Goal: Task Accomplishment & Management: Use online tool/utility

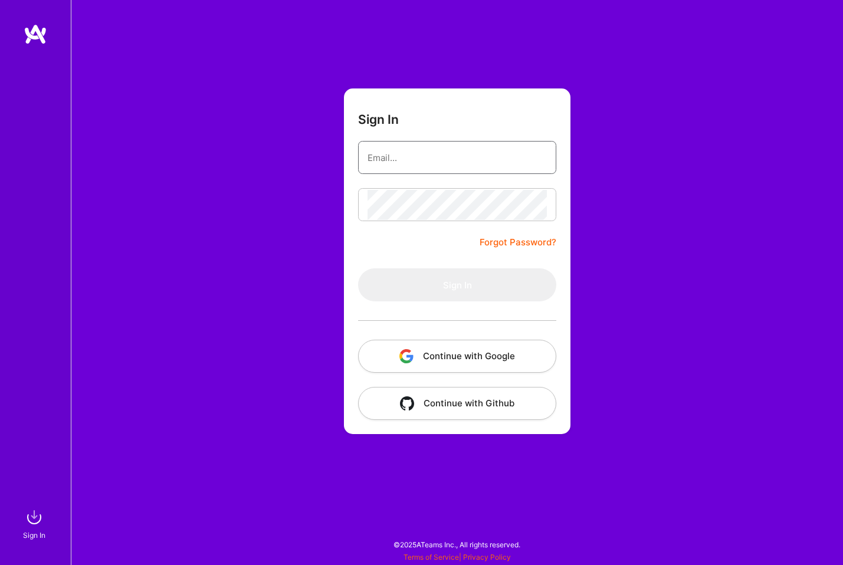
click at [379, 162] on input "email" at bounding box center [457, 158] width 179 height 30
type input "[EMAIL_ADDRESS][DOMAIN_NAME]"
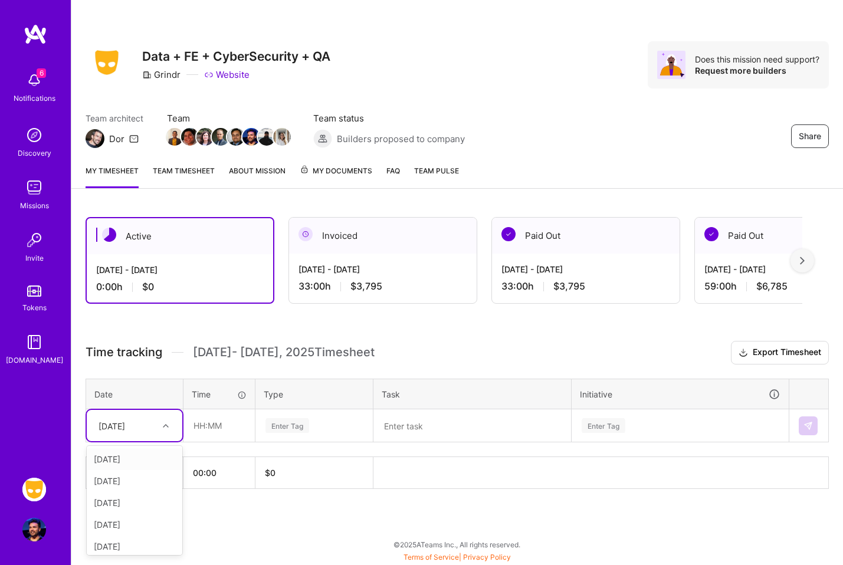
click at [148, 426] on div "[DATE]" at bounding box center [125, 425] width 65 height 19
click at [123, 458] on div "[DATE]" at bounding box center [135, 459] width 96 height 22
click at [204, 430] on input "text" at bounding box center [219, 425] width 70 height 31
click at [362, 503] on div "Active [DATE] - [DATE] 0:00 h $0 Invoiced [DATE] - [DATE] 33:00 h $3,795 Paid O…" at bounding box center [457, 375] width 772 height 344
click at [164, 423] on icon at bounding box center [166, 426] width 6 height 6
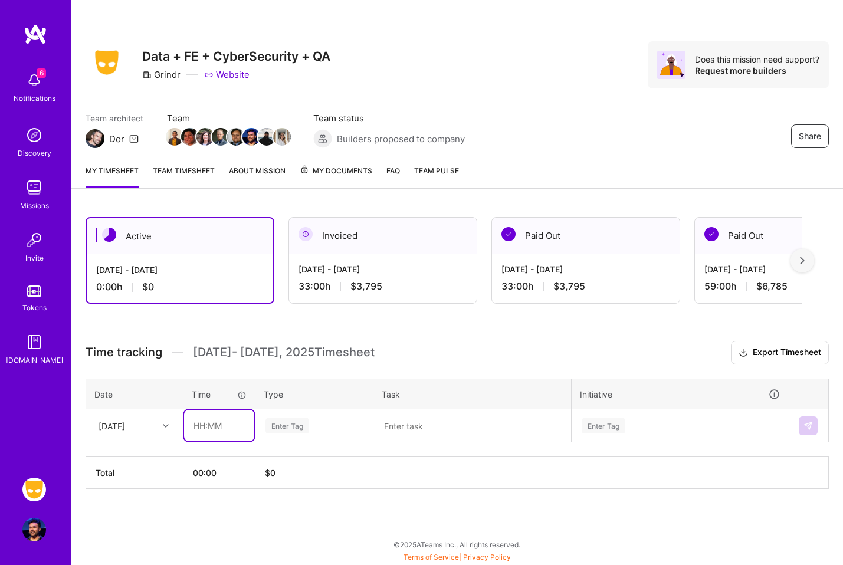
click at [233, 430] on input "text" at bounding box center [219, 425] width 70 height 31
type input "02:00"
click at [317, 428] on div "Enter Tag" at bounding box center [314, 425] width 100 height 15
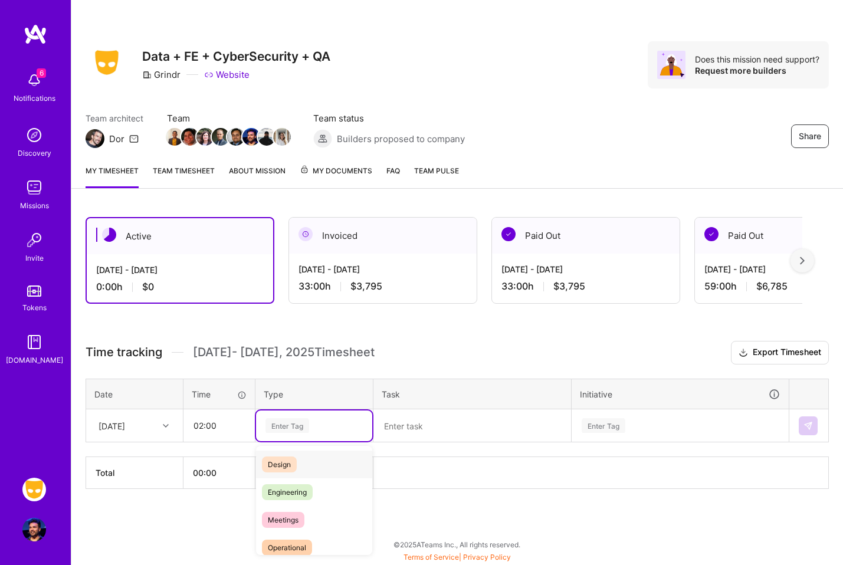
click at [314, 462] on div "Design" at bounding box center [314, 465] width 116 height 28
click at [293, 420] on div at bounding box center [297, 426] width 12 height 16
click at [293, 421] on div "Enter Tag" at bounding box center [288, 426] width 44 height 18
click at [311, 483] on div "Engineering" at bounding box center [314, 493] width 116 height 28
click at [443, 417] on textarea at bounding box center [472, 426] width 195 height 31
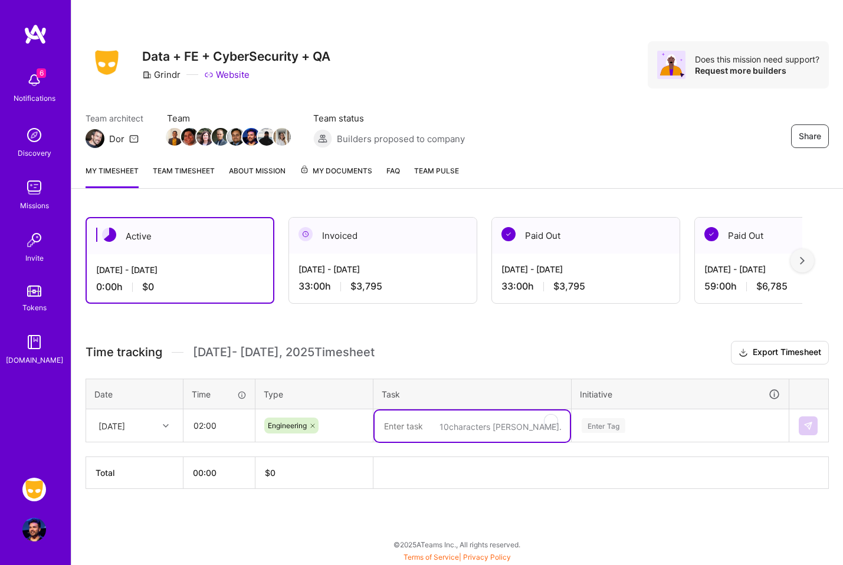
click at [439, 422] on textarea "To enrich screen reader interactions, please activate Accessibility in Grammarl…" at bounding box center [472, 426] width 195 height 31
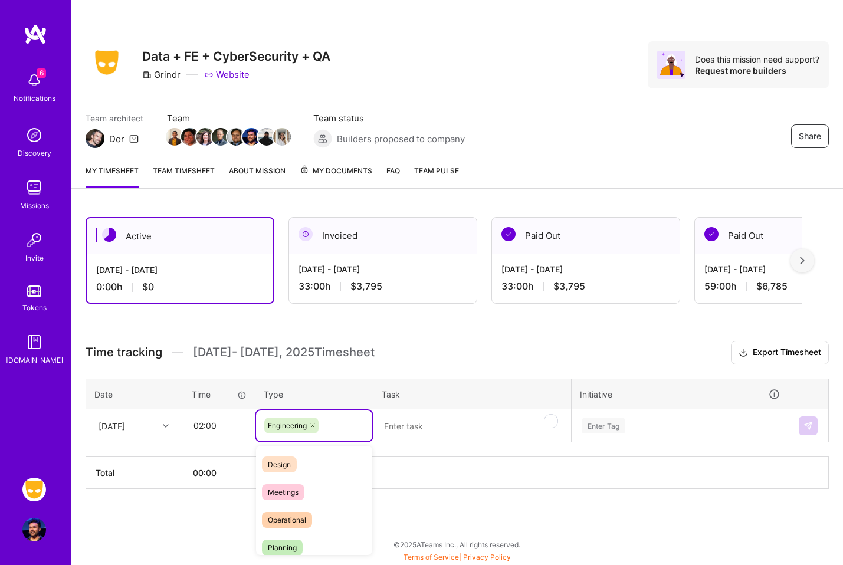
click at [335, 425] on div "Engineering" at bounding box center [314, 426] width 100 height 16
click at [311, 425] on icon at bounding box center [312, 426] width 7 height 7
click at [294, 453] on div "Design" at bounding box center [314, 465] width 116 height 28
click at [438, 420] on textarea "To enrich screen reader interactions, please activate Accessibility in Grammarl…" at bounding box center [472, 426] width 195 height 31
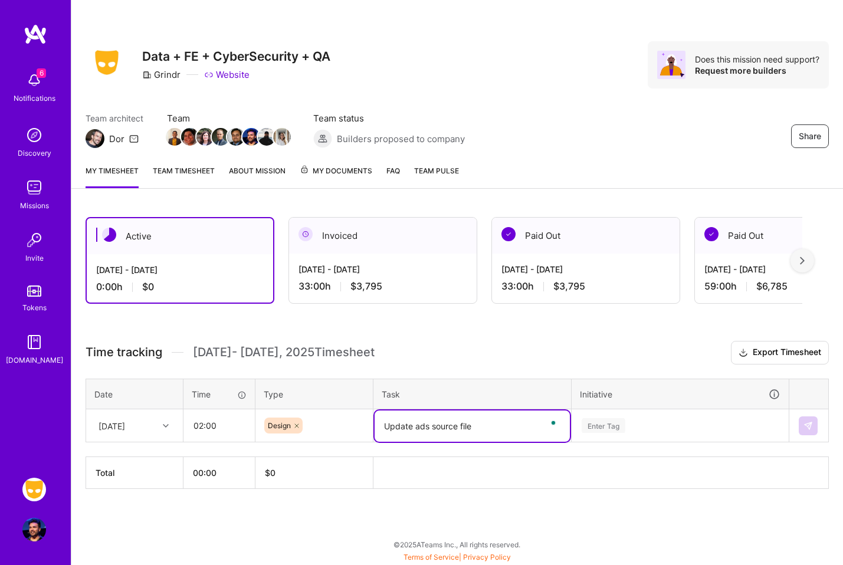
type textarea "Update ads source file"
click at [628, 428] on div "Enter Tag" at bounding box center [680, 426] width 216 height 31
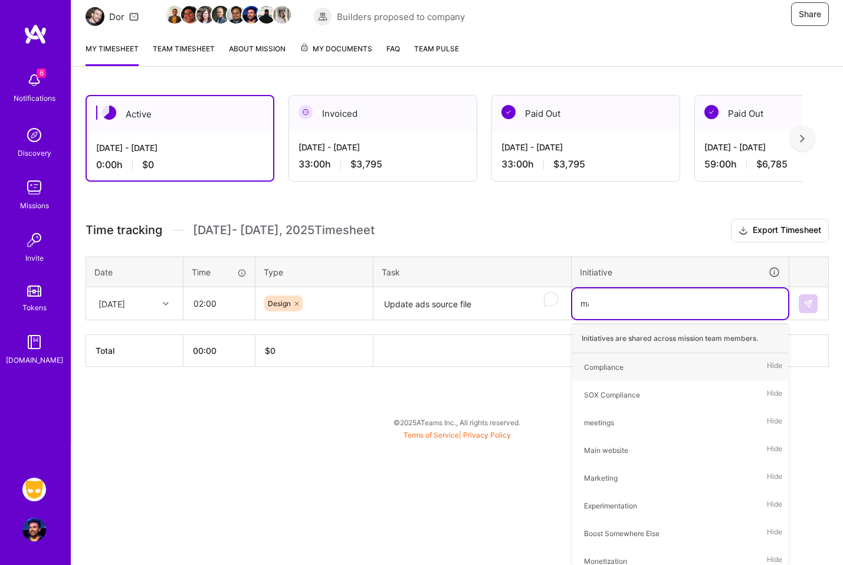
scroll to position [60, 0]
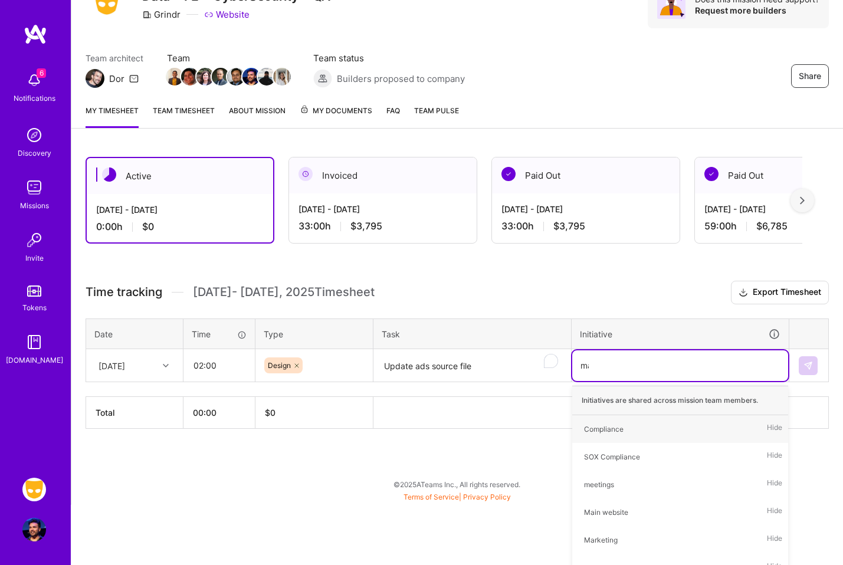
type input "main"
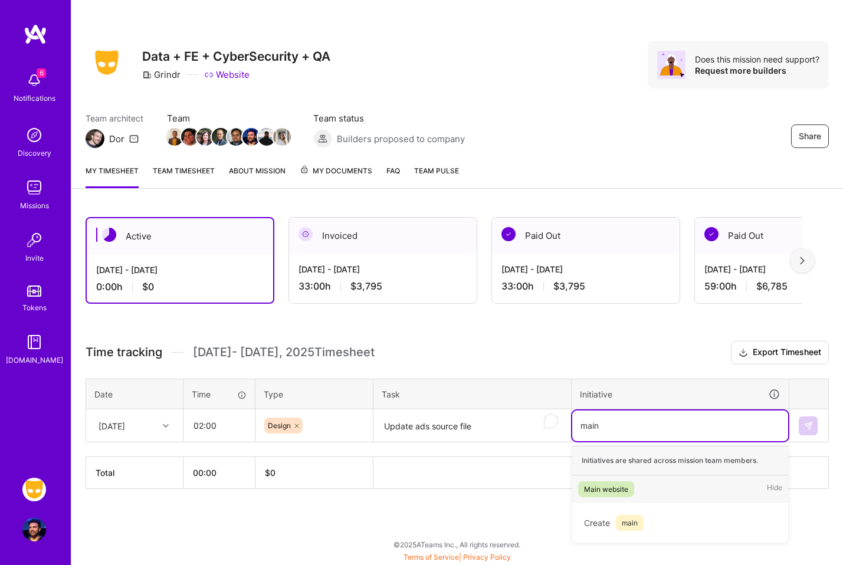
click at [605, 492] on div "Main website" at bounding box center [606, 489] width 44 height 12
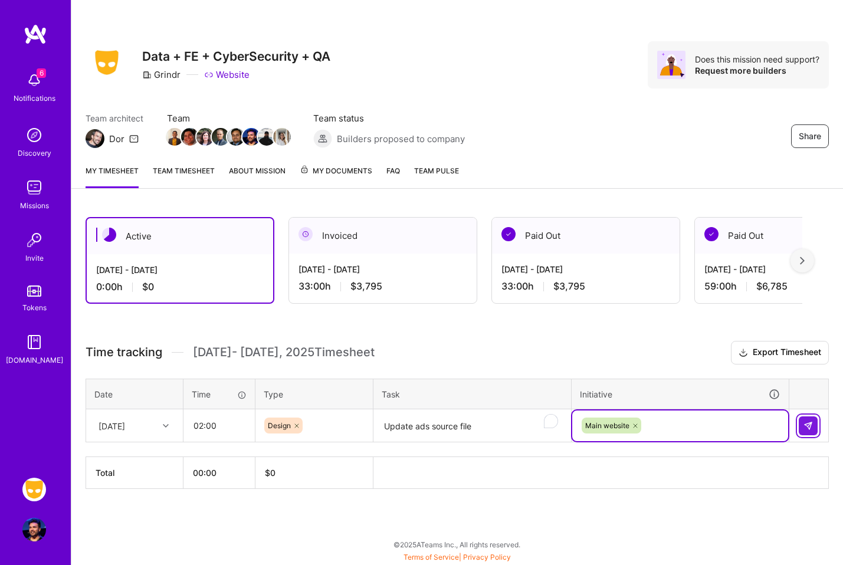
click at [800, 423] on button at bounding box center [808, 426] width 19 height 19
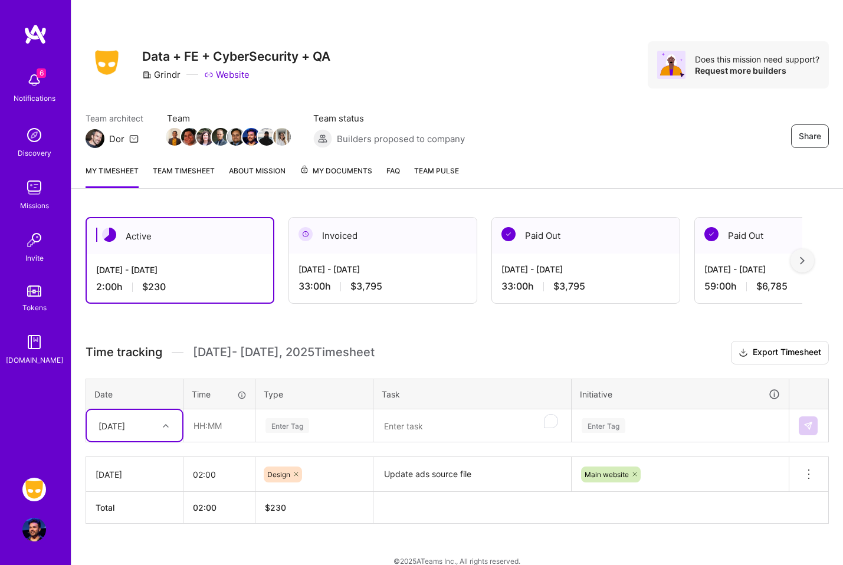
click at [158, 421] on div "[DATE]" at bounding box center [135, 425] width 96 height 31
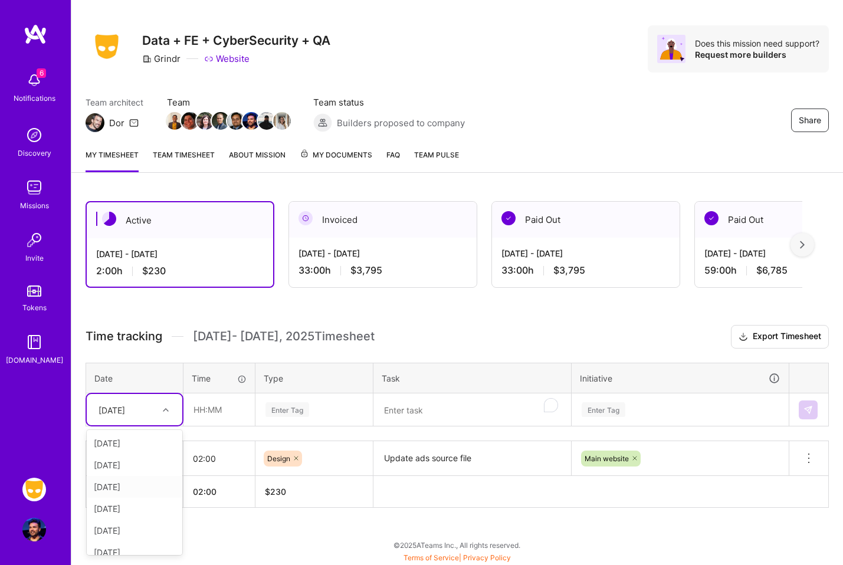
click at [148, 485] on div "[DATE]" at bounding box center [135, 487] width 96 height 22
click at [218, 411] on input "text" at bounding box center [219, 409] width 70 height 31
type input "04:00"
click at [293, 411] on div "Enter Tag" at bounding box center [288, 410] width 44 height 18
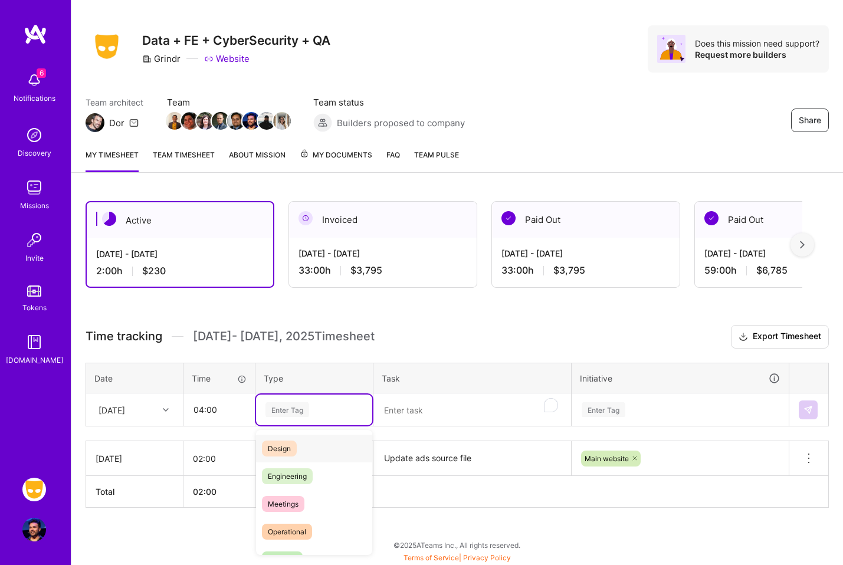
click at [300, 454] on div "Design" at bounding box center [314, 449] width 116 height 28
click at [401, 401] on textarea "To enrich screen reader interactions, please activate Accessibility in Grammarl…" at bounding box center [472, 410] width 195 height 31
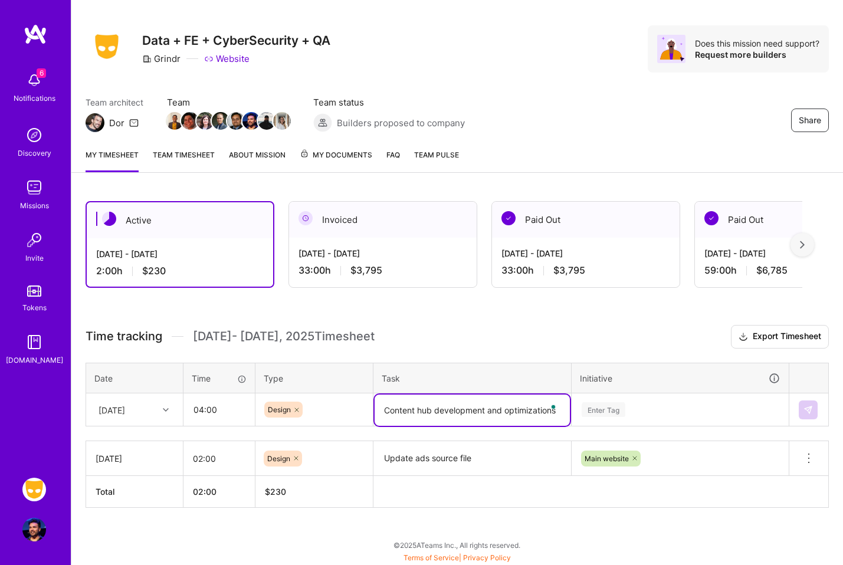
paste textarea "To enrich screen reader interactions, please activate Accessibility in Grammarl…"
type textarea "Content hub development and optimizations"
click at [656, 404] on div "Enter Tag" at bounding box center [680, 410] width 216 height 31
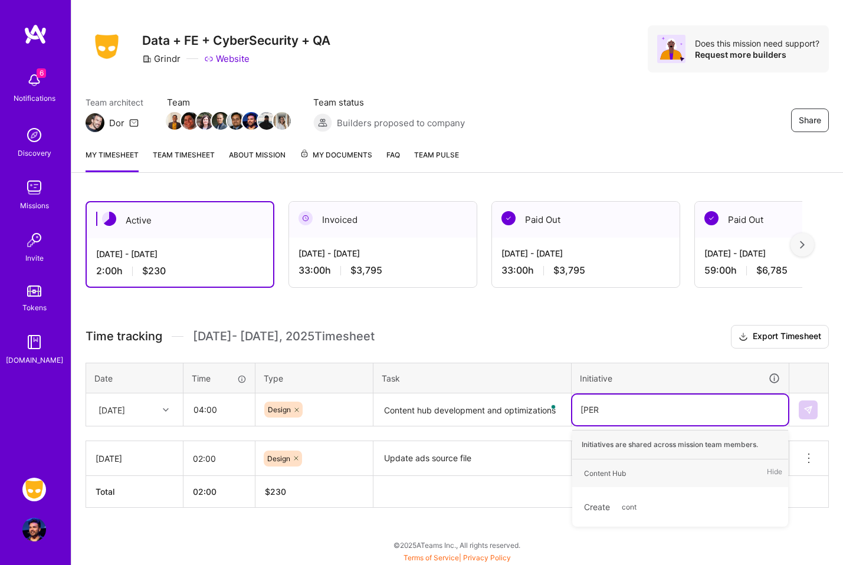
type input "conten"
click at [625, 482] on div "Content Hub Hide" at bounding box center [680, 474] width 216 height 28
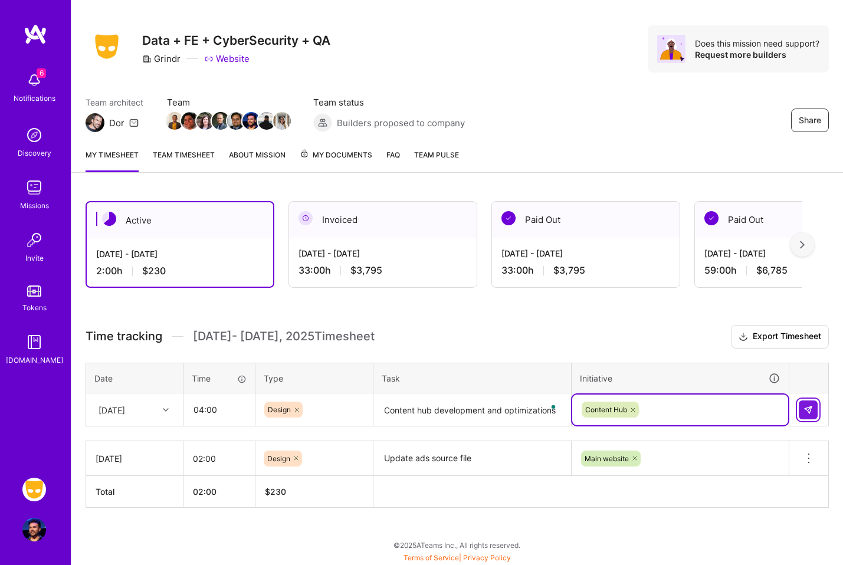
click at [810, 404] on button at bounding box center [808, 410] width 19 height 19
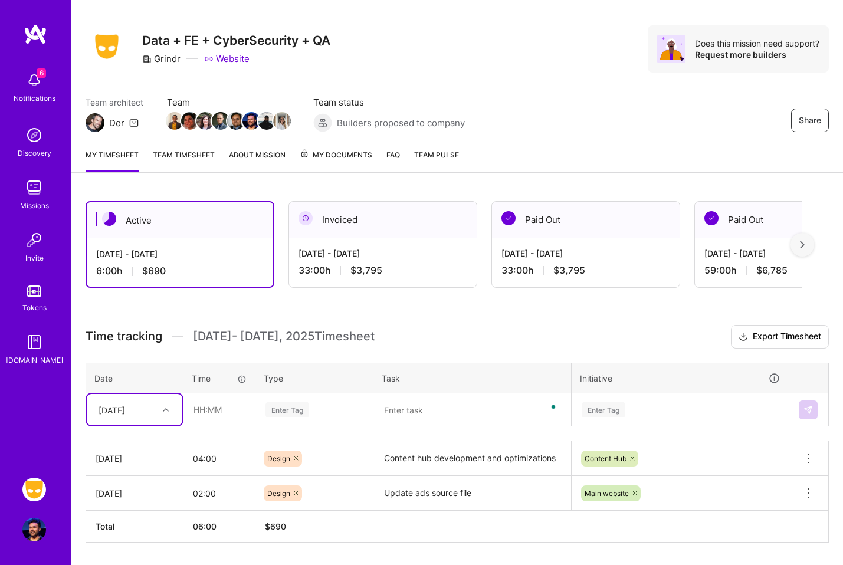
scroll to position [51, 0]
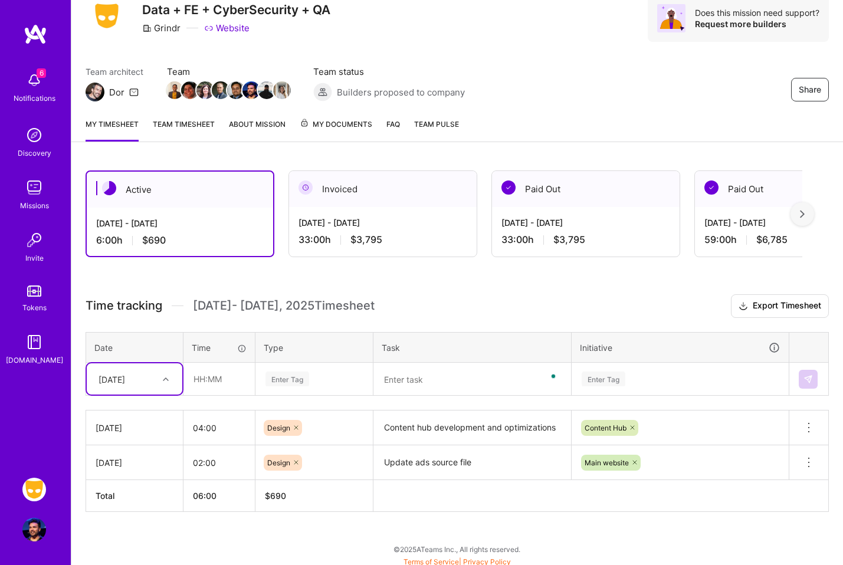
click at [150, 395] on div "option [DATE], selected. Select is focused ,type to refine list, press Down to …" at bounding box center [135, 378] width 96 height 31
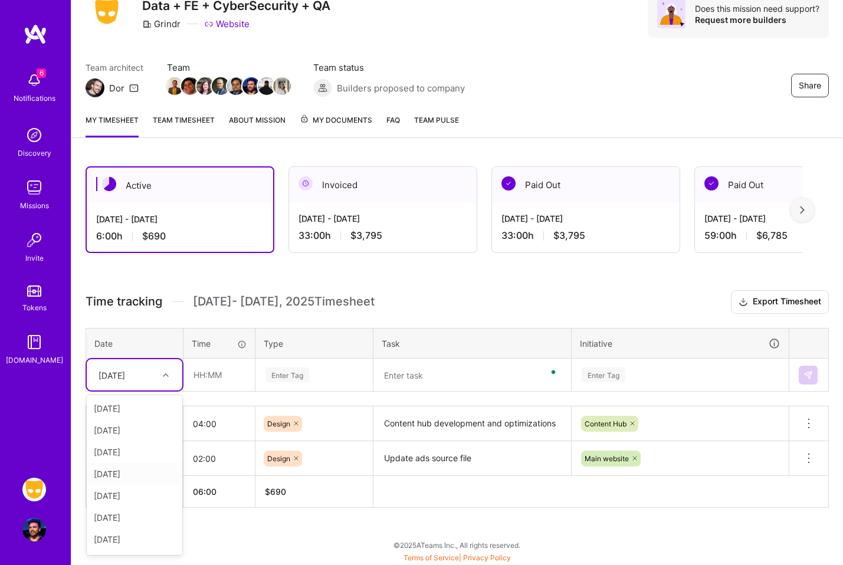
click at [142, 470] on div "[DATE]" at bounding box center [135, 474] width 96 height 22
